Goal: Task Accomplishment & Management: Use online tool/utility

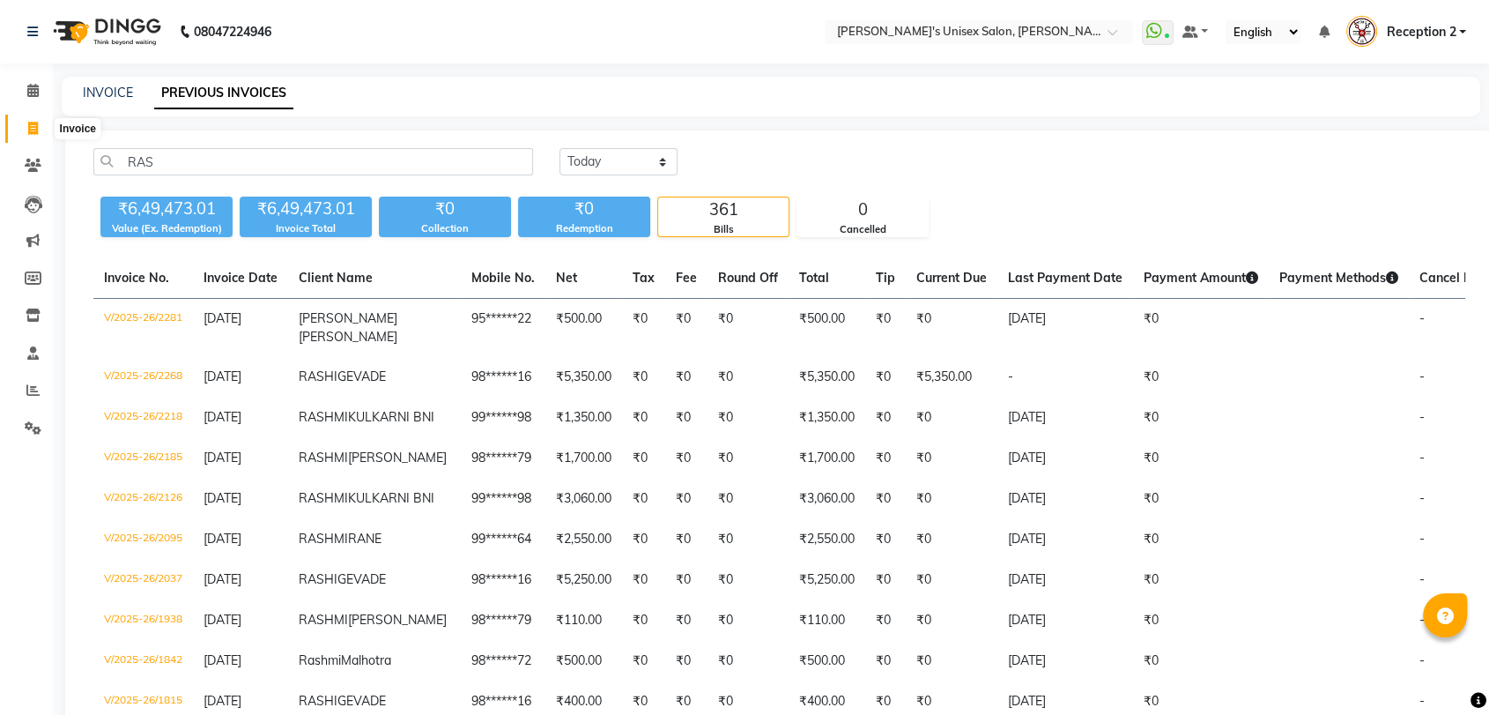
click at [35, 131] on icon at bounding box center [33, 128] width 10 height 13
select select "service"
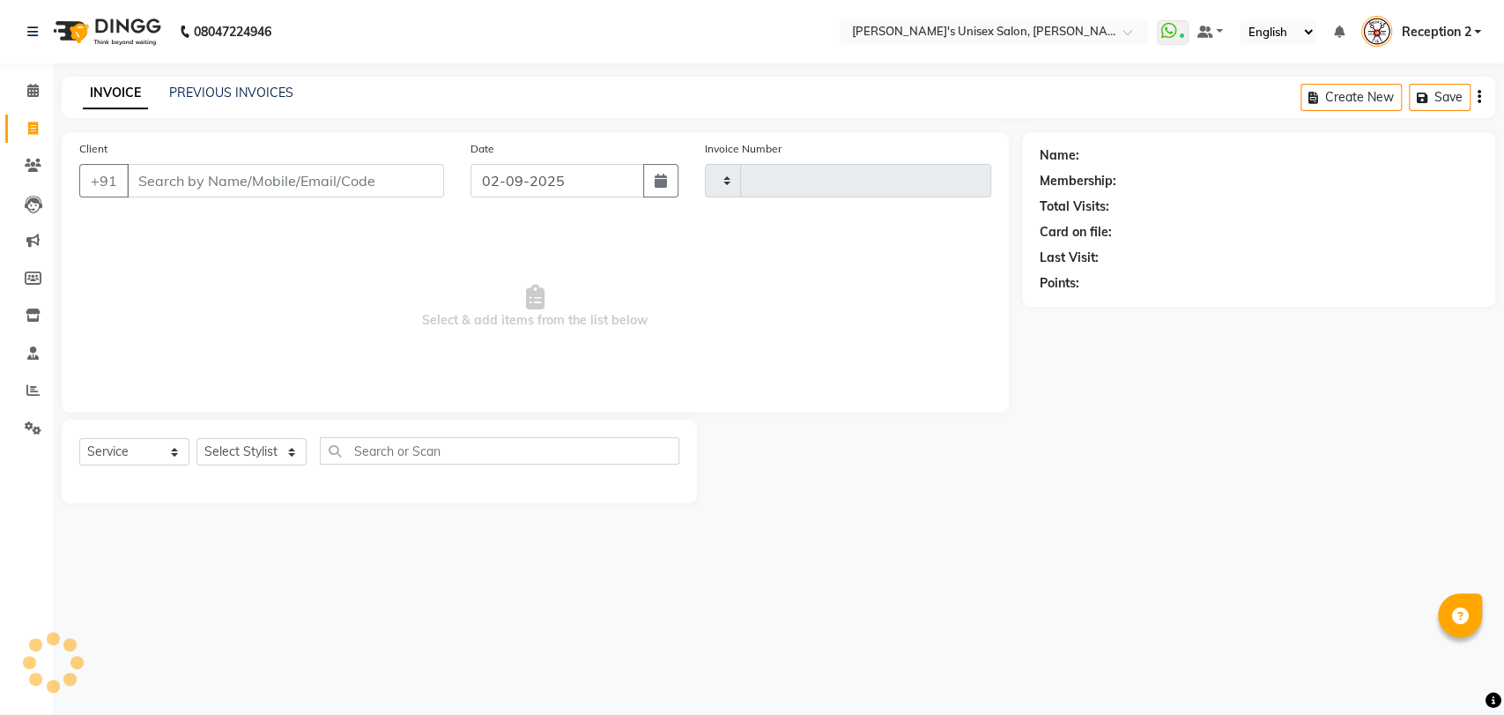
type input "2327"
select select "62"
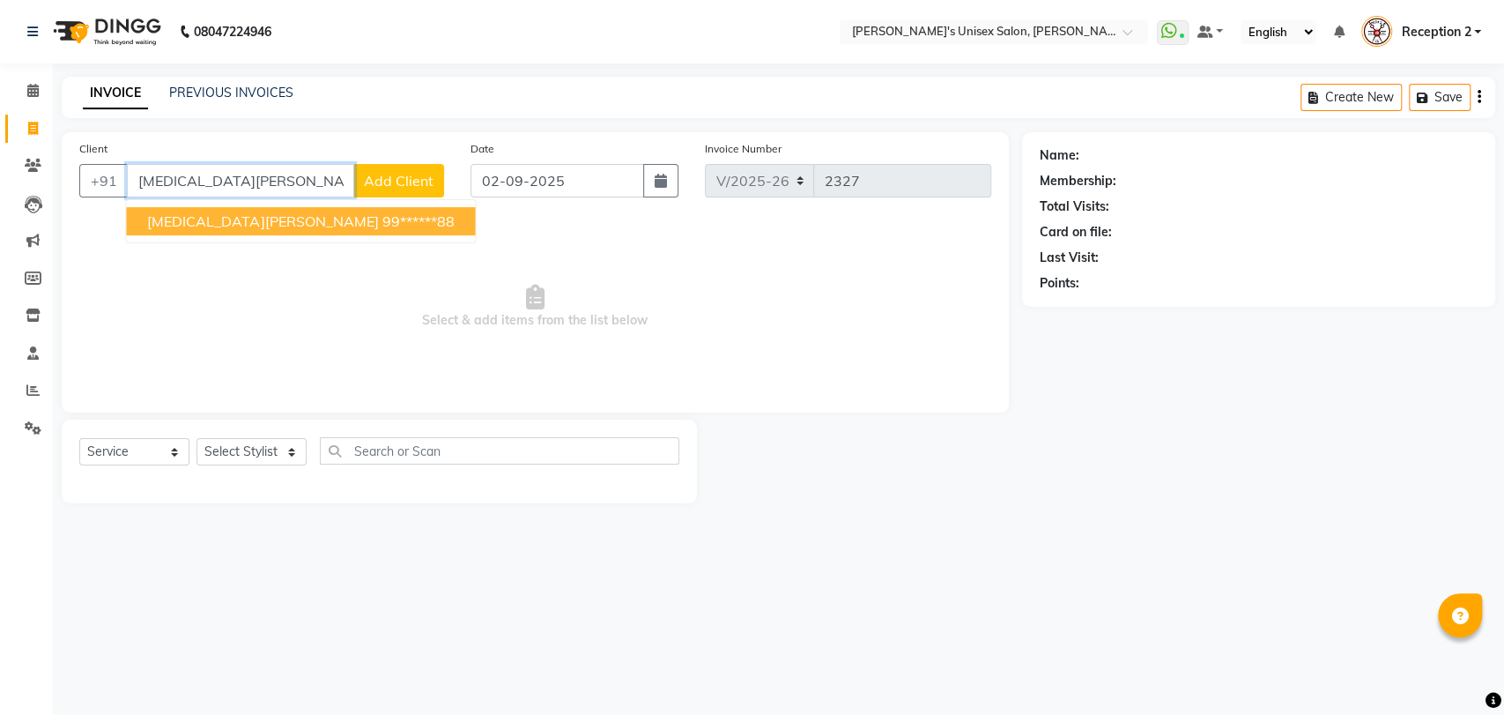
click at [227, 224] on span "[MEDICAL_DATA][PERSON_NAME]" at bounding box center [262, 221] width 231 height 18
type input "99******88"
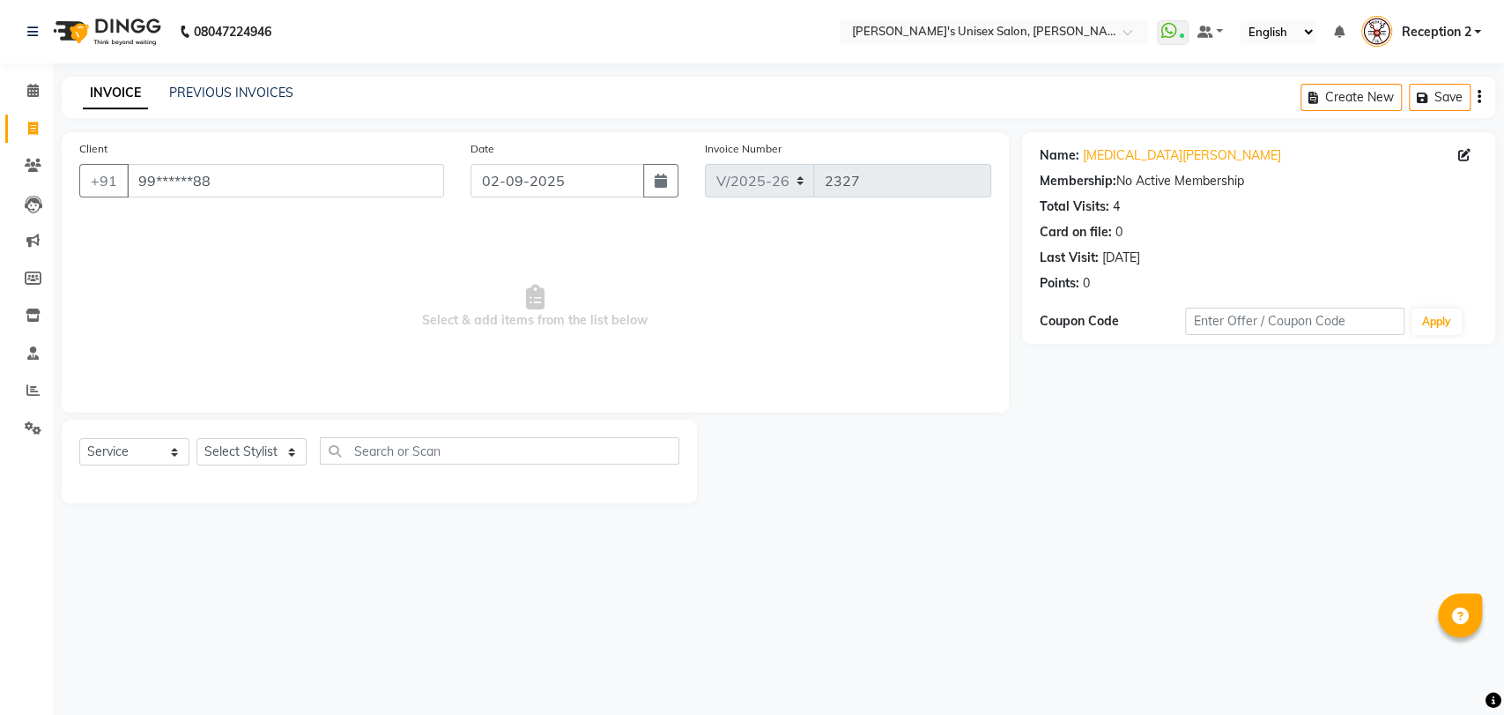
drag, startPoint x: 227, startPoint y: 224, endPoint x: 239, endPoint y: 452, distance: 228.5
click at [239, 452] on div "Client +91 99******88 Date [DATE] Invoice Number V/2025 V/[PHONE_NUMBER] Select…" at bounding box center [535, 317] width 974 height 371
click at [239, 452] on select "Select Stylist [PERSON_NAME] [PERSON_NAME] DEEPA [PERSON_NAME] NEHA Nitin [PERS…" at bounding box center [251, 451] width 110 height 27
select select "10151"
click at [196, 438] on select "Select Stylist [PERSON_NAME] [PERSON_NAME] DEEPA [PERSON_NAME] NEHA Nitin [PERS…" at bounding box center [251, 451] width 110 height 27
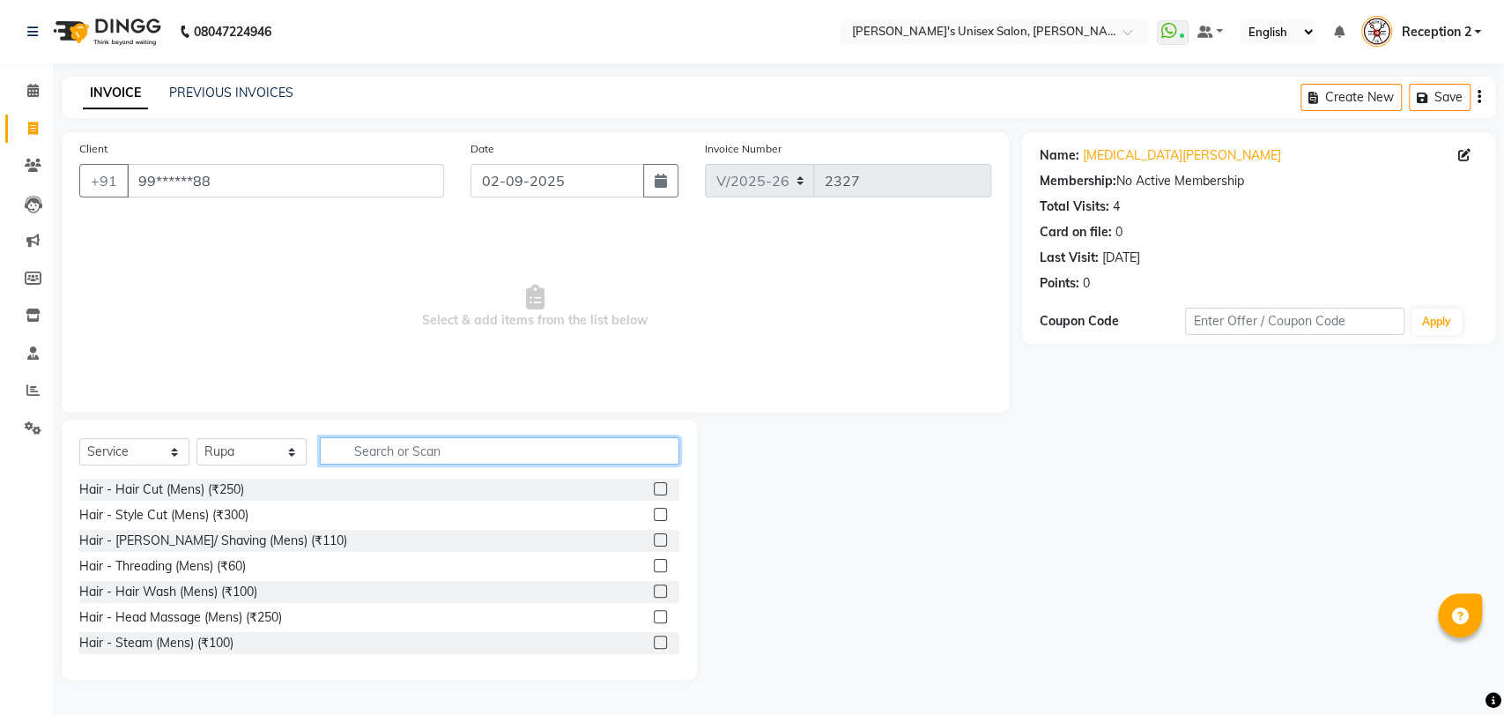
click at [385, 443] on input "text" at bounding box center [499, 450] width 359 height 27
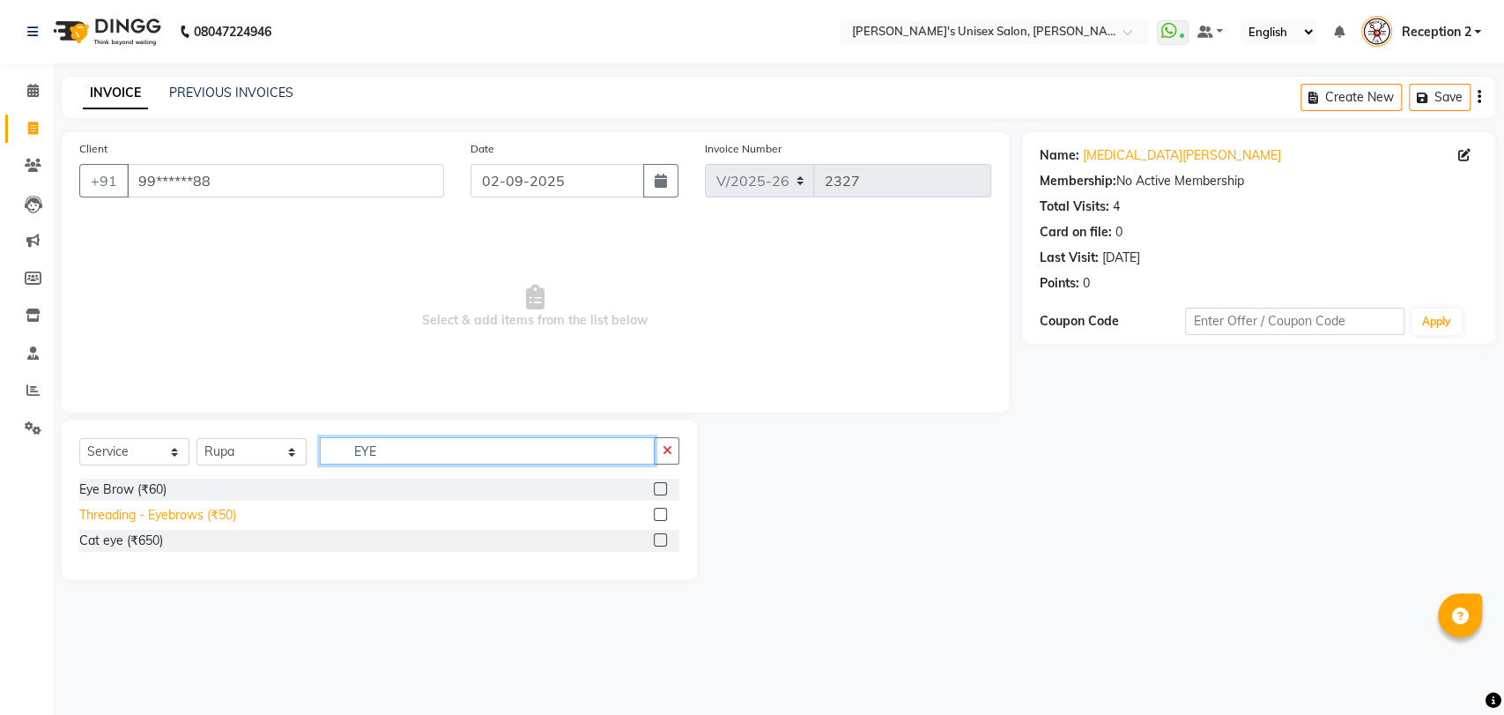
type input "EYE"
click at [194, 512] on div "Threading - Eyebrows (₹50)" at bounding box center [157, 515] width 157 height 19
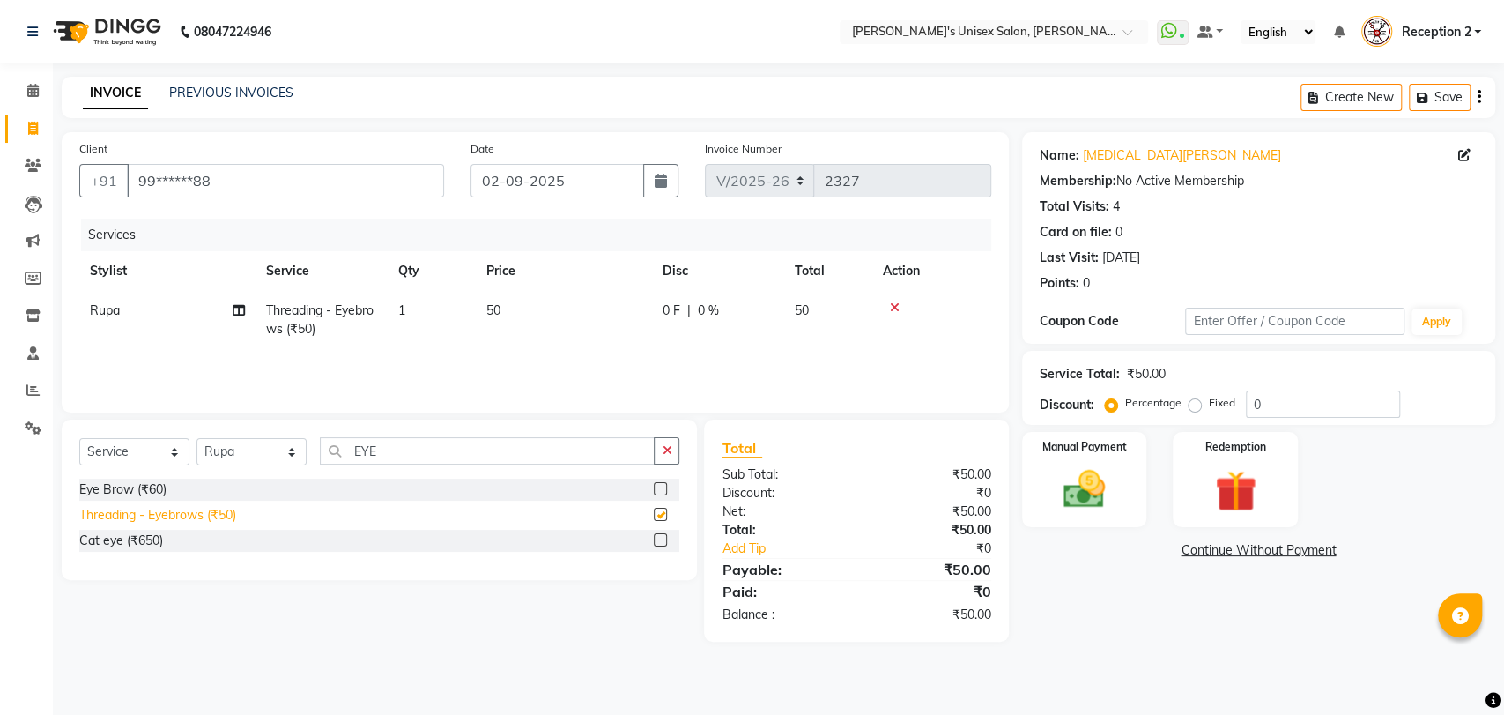
checkbox input "false"
click at [1089, 502] on img at bounding box center [1084, 488] width 70 height 49
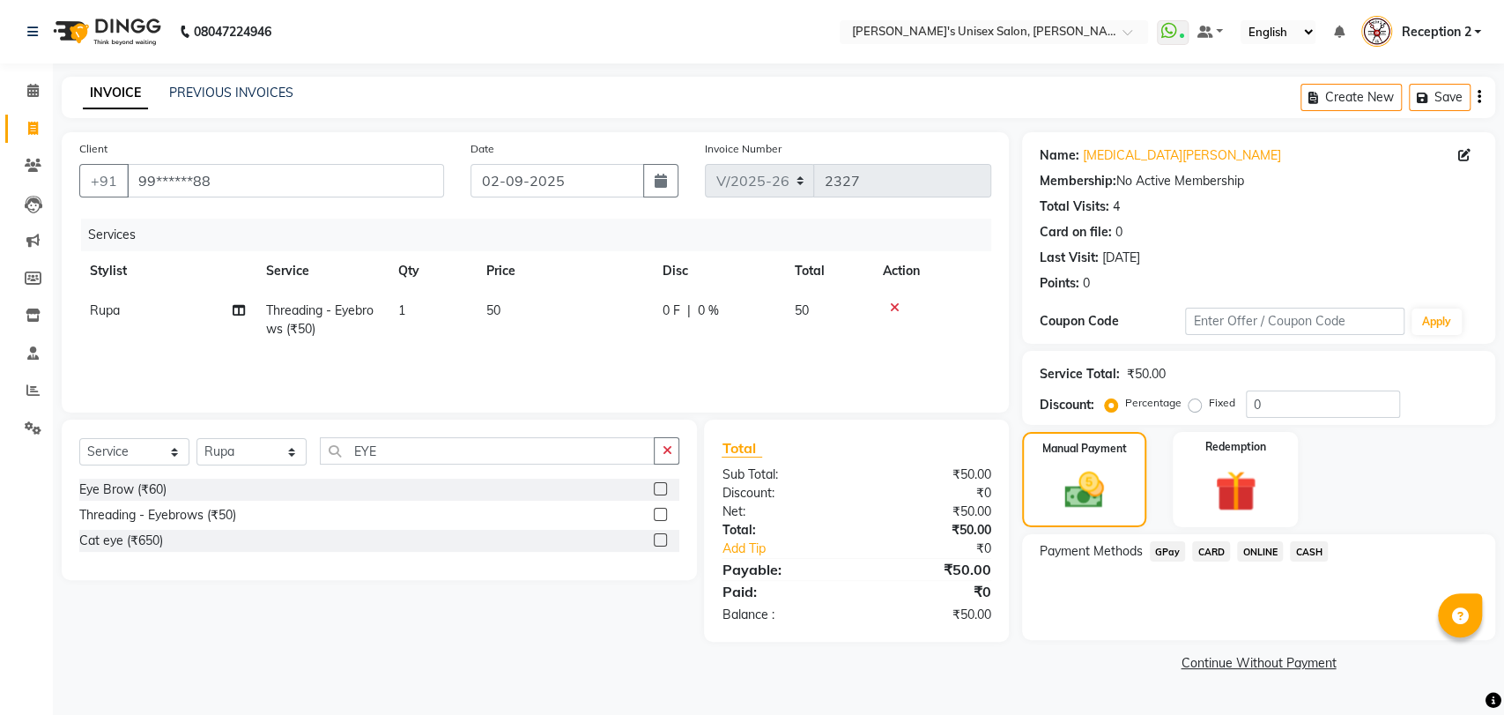
click at [1310, 548] on span "CASH" at bounding box center [1309, 551] width 38 height 20
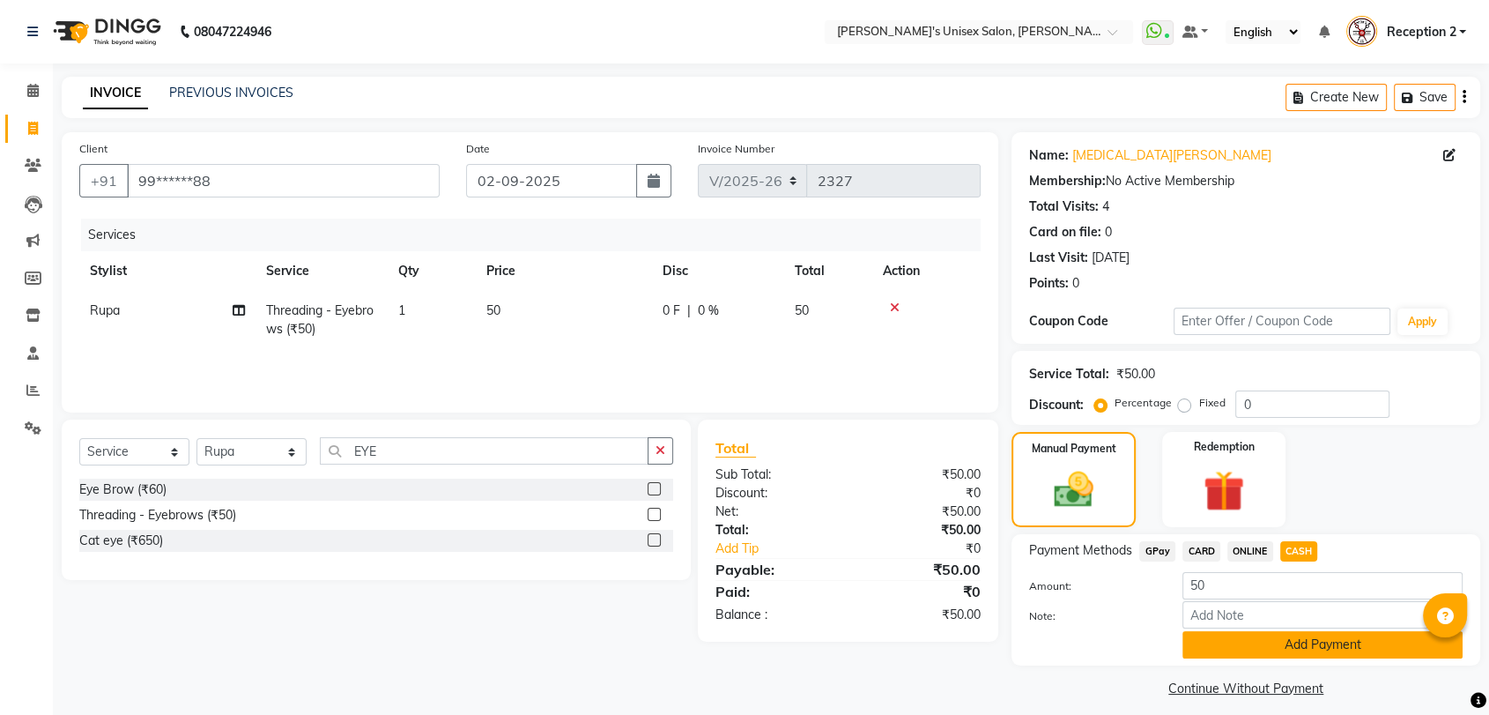
click at [1340, 648] on button "Add Payment" at bounding box center [1322, 644] width 280 height 27
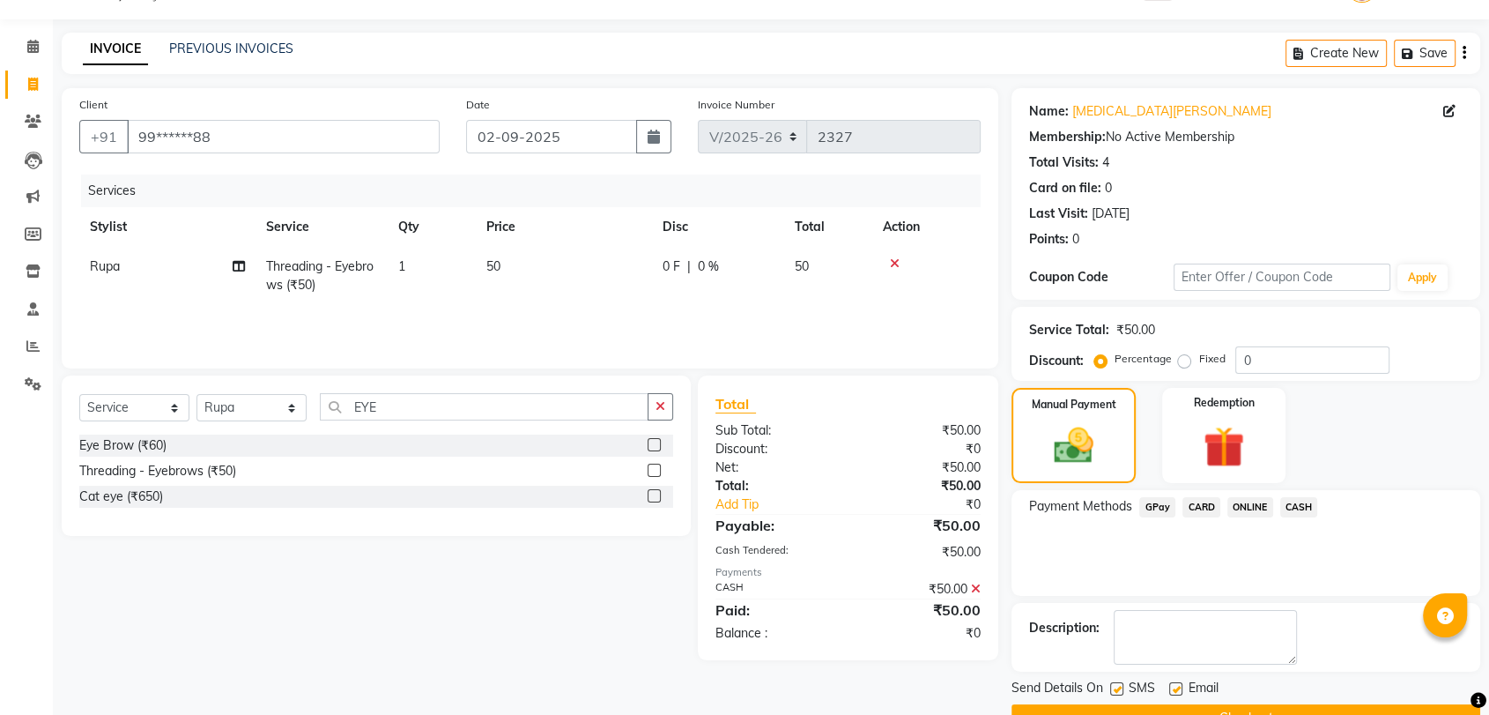
scroll to position [86, 0]
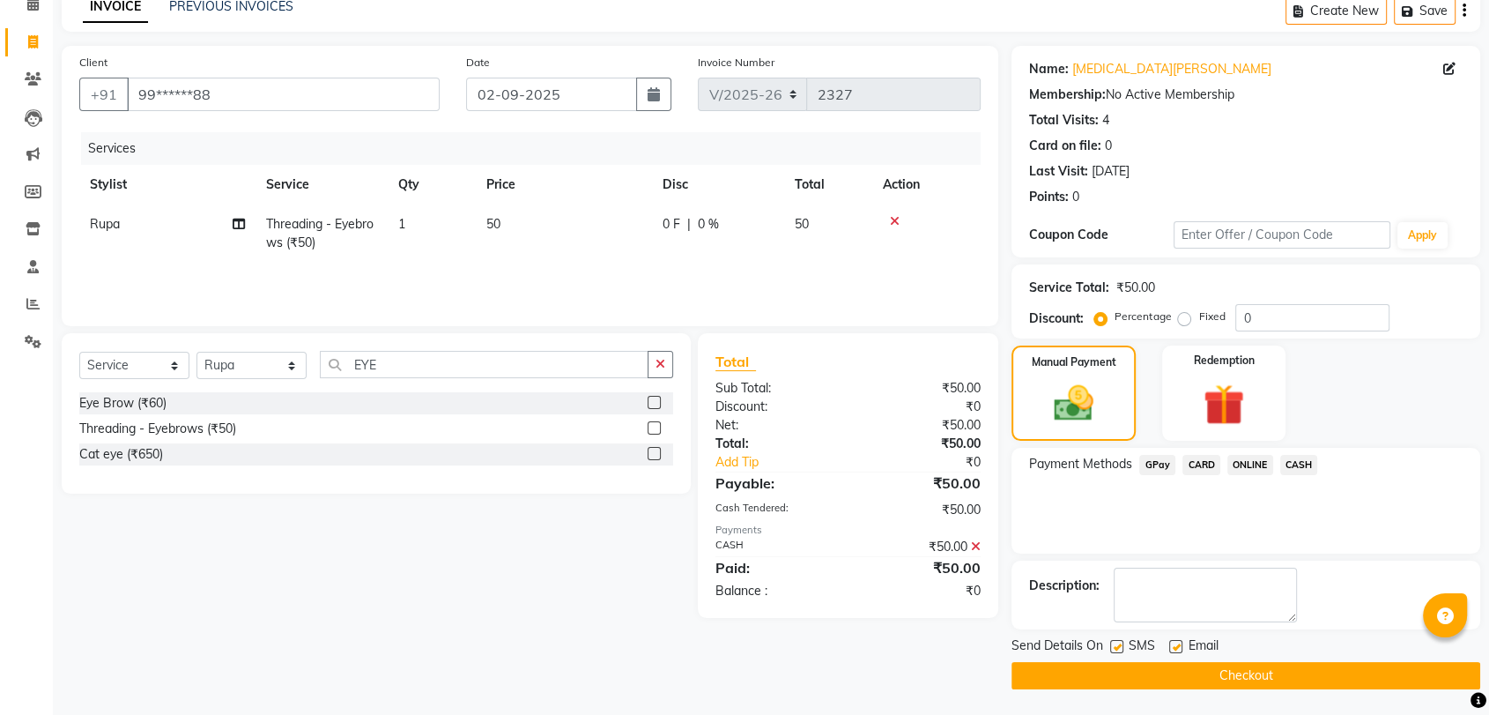
click at [1389, 671] on button "Checkout" at bounding box center [1246, 675] width 469 height 27
